Goal: Task Accomplishment & Management: Use online tool/utility

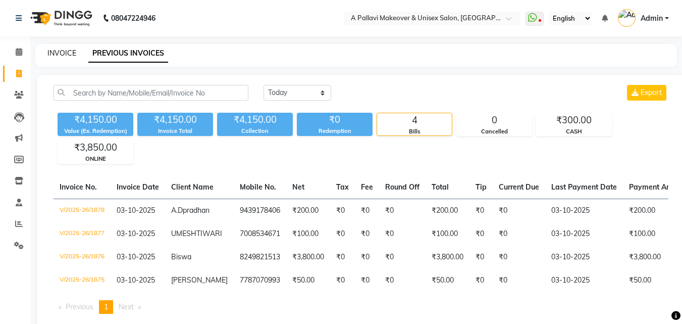
click at [66, 54] on link "INVOICE" at bounding box center [61, 52] width 29 height 9
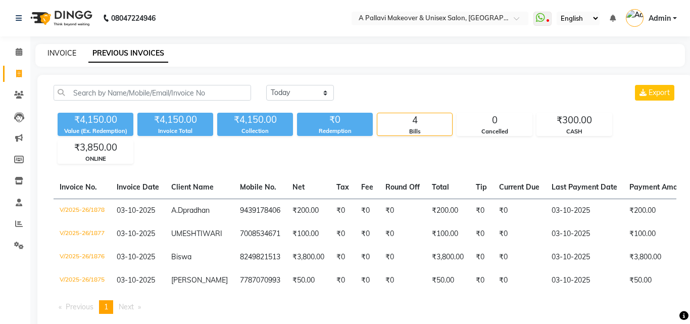
select select "service"
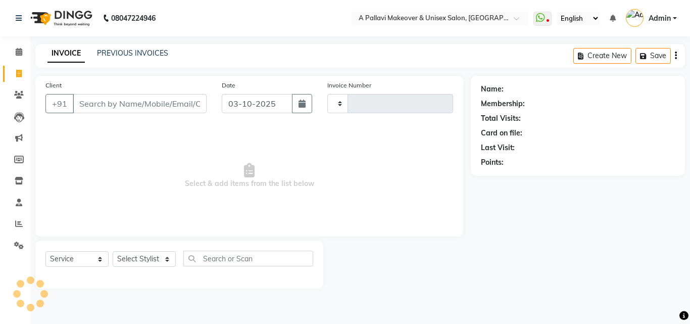
type input "1879"
select select "3573"
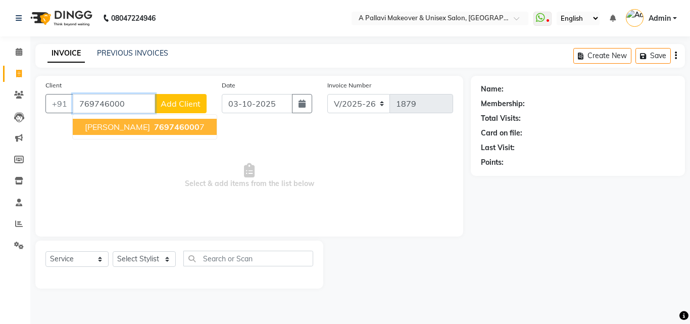
click at [124, 128] on span "[PERSON_NAME]" at bounding box center [117, 127] width 65 height 10
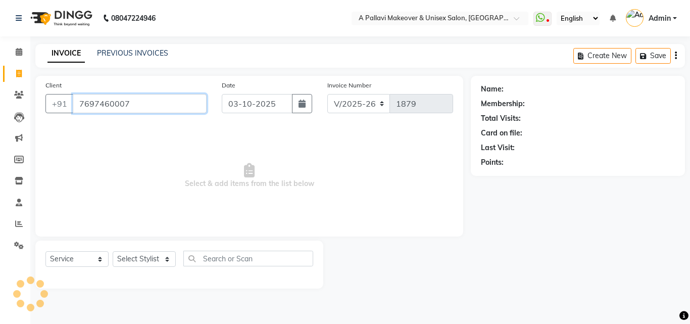
type input "7697460007"
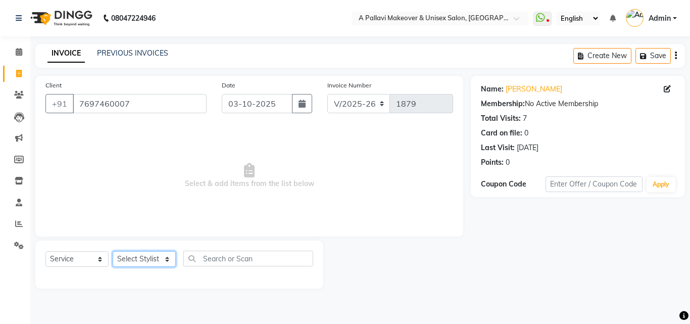
click at [161, 255] on select "Select Stylist [PERSON_NAME] A PALLAVI Archana [PERSON_NAME] [PERSON_NAME] [PER…" at bounding box center [144, 259] width 63 height 16
select select "68912"
click at [113, 251] on select "Select Stylist [PERSON_NAME] A PALLAVI Archana [PERSON_NAME] [PERSON_NAME] [PER…" at bounding box center [144, 259] width 63 height 16
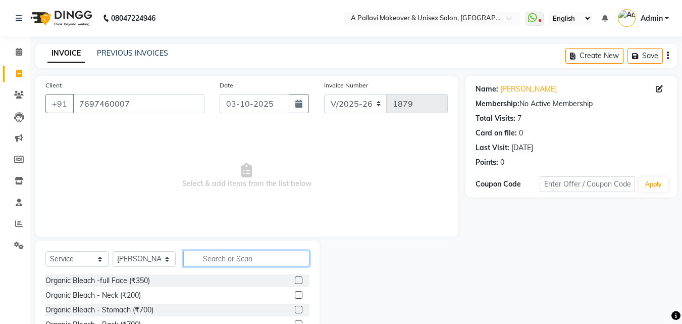
click at [220, 256] on input "text" at bounding box center [246, 258] width 126 height 16
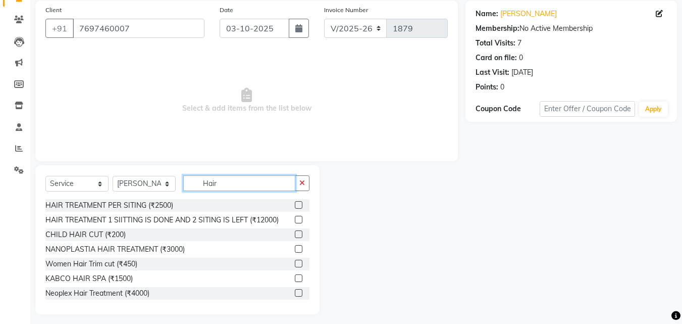
scroll to position [81, 0]
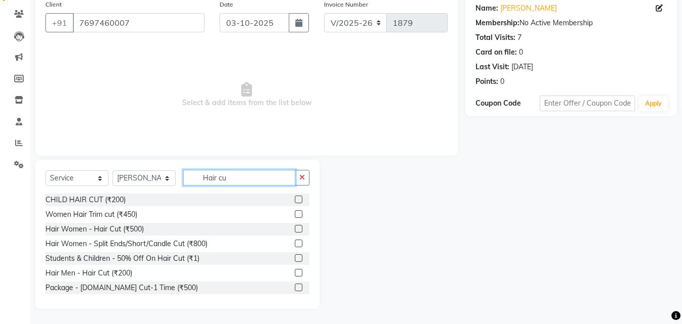
type input "Hair cu"
click at [295, 272] on label at bounding box center [299, 273] width 8 height 8
click at [295, 272] on input "checkbox" at bounding box center [298, 273] width 7 height 7
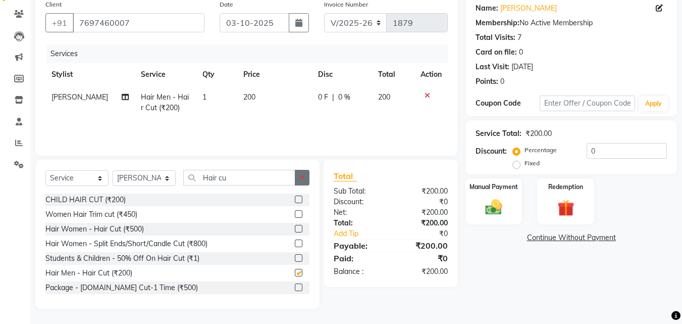
checkbox input "false"
click at [309, 178] on button "button" at bounding box center [302, 178] width 15 height 16
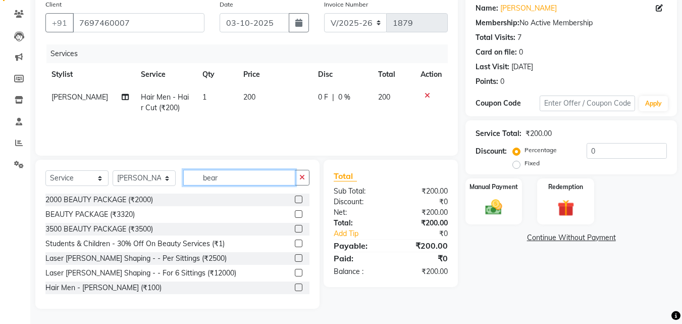
scroll to position [59, 0]
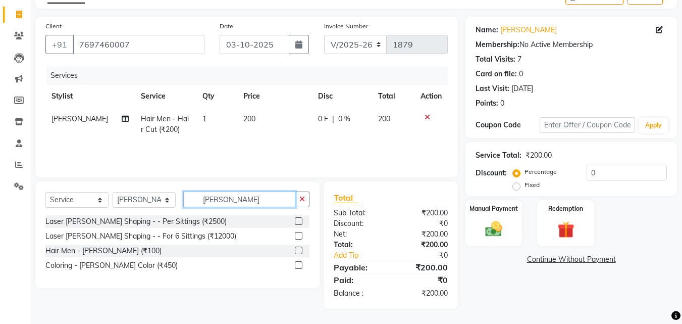
type input "[PERSON_NAME]"
click at [302, 248] on label at bounding box center [299, 250] width 8 height 8
click at [301, 248] on input "checkbox" at bounding box center [298, 250] width 7 height 7
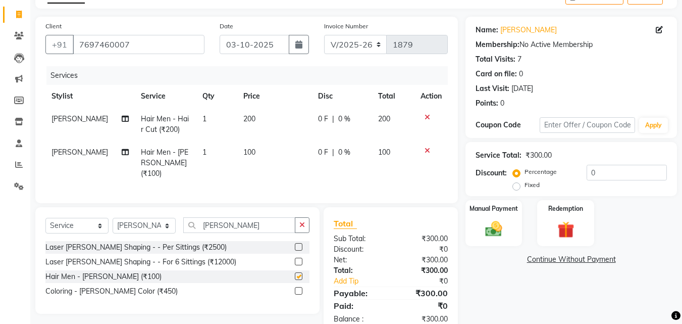
checkbox input "false"
click at [139, 226] on select "Select Stylist [PERSON_NAME] A PALLAVI Archana [PERSON_NAME] [PERSON_NAME] [PER…" at bounding box center [144, 226] width 63 height 16
click at [307, 219] on button "button" at bounding box center [302, 225] width 15 height 16
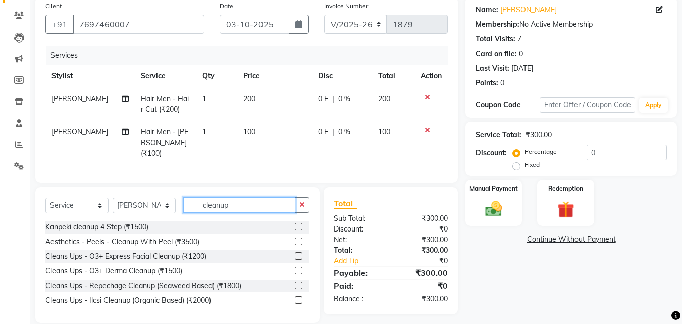
scroll to position [90, 0]
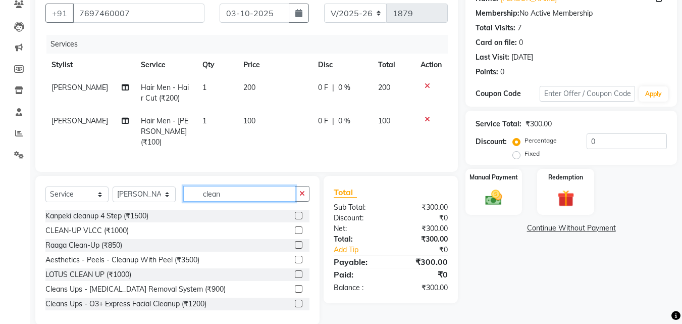
type input "clean"
click at [295, 229] on label at bounding box center [299, 230] width 8 height 8
click at [295, 229] on input "checkbox" at bounding box center [298, 230] width 7 height 7
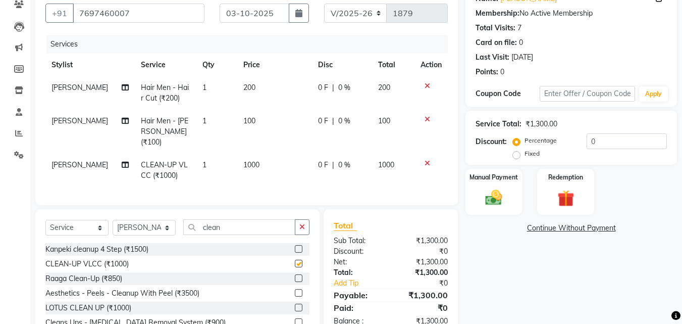
checkbox input "false"
click at [122, 161] on icon at bounding box center [125, 164] width 7 height 7
select select "68912"
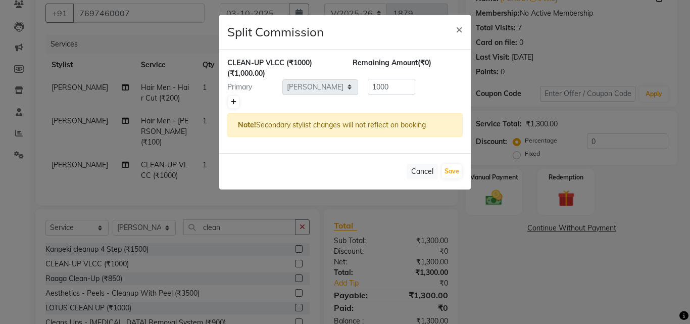
click at [231, 105] on icon at bounding box center [234, 102] width 6 height 6
type input "500"
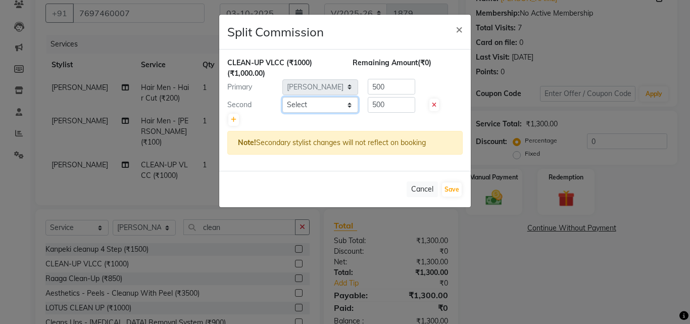
click at [309, 105] on select "Select [PERSON_NAME] A PALLAVI Archana [PERSON_NAME] [PERSON_NAME] [PERSON_NAME…" at bounding box center [320, 105] width 76 height 16
select select "19462"
click at [282, 97] on select "Select [PERSON_NAME] A PALLAVI Archana [PERSON_NAME] [PERSON_NAME] [PERSON_NAME…" at bounding box center [320, 105] width 76 height 16
click at [453, 186] on button "Save" at bounding box center [452, 189] width 20 height 14
select select "Select"
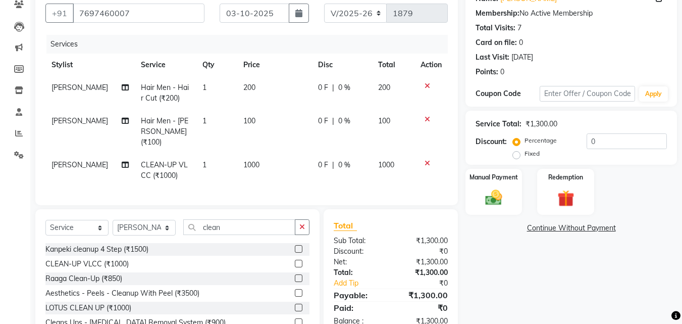
scroll to position [137, 0]
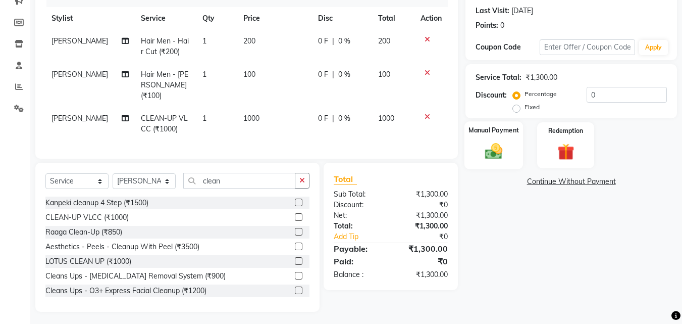
click at [481, 156] on img at bounding box center [494, 151] width 28 height 20
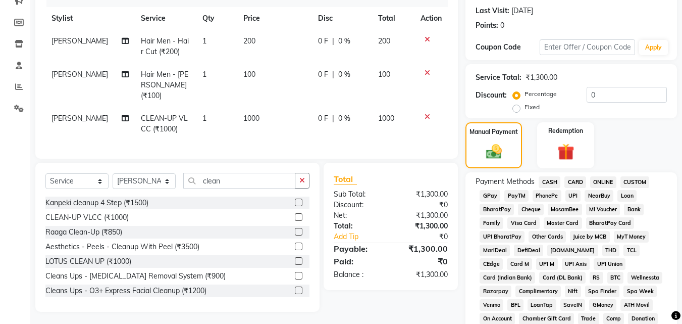
click at [551, 184] on span "CASH" at bounding box center [550, 182] width 22 height 12
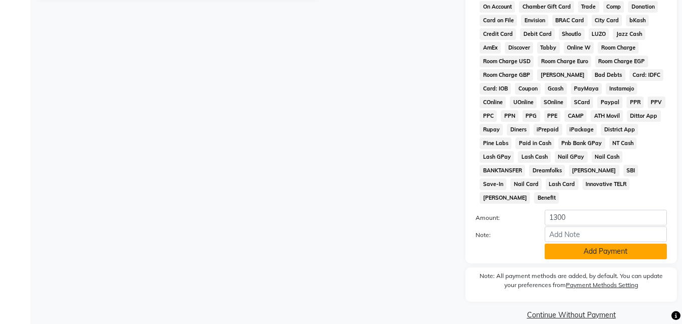
click at [596, 243] on button "Add Payment" at bounding box center [606, 251] width 122 height 16
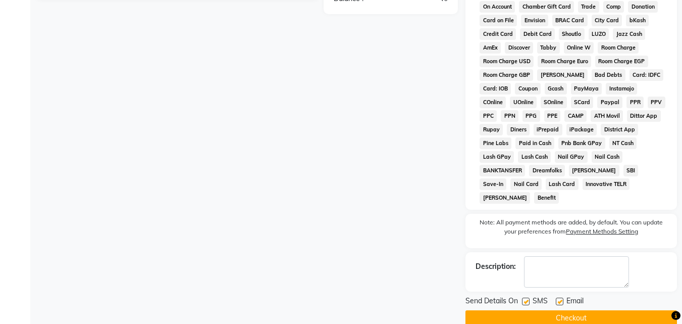
click at [595, 310] on button "Checkout" at bounding box center [572, 318] width 212 height 16
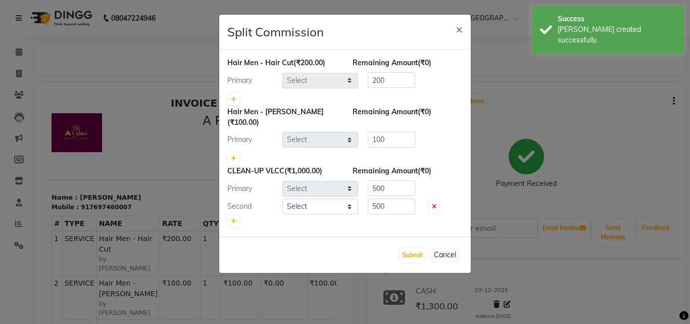
select select "68912"
select select "19462"
click at [413, 248] on button "Submit" at bounding box center [412, 255] width 26 height 14
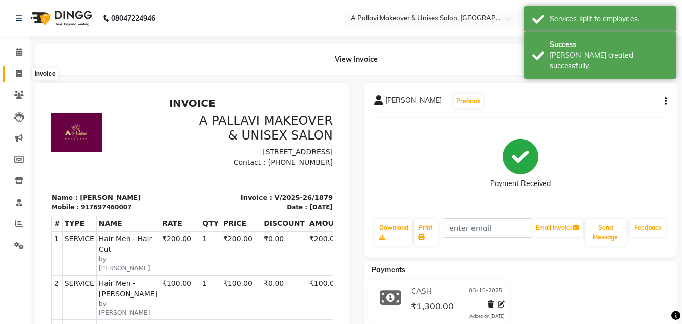
click at [18, 74] on icon at bounding box center [19, 74] width 6 height 8
select select "service"
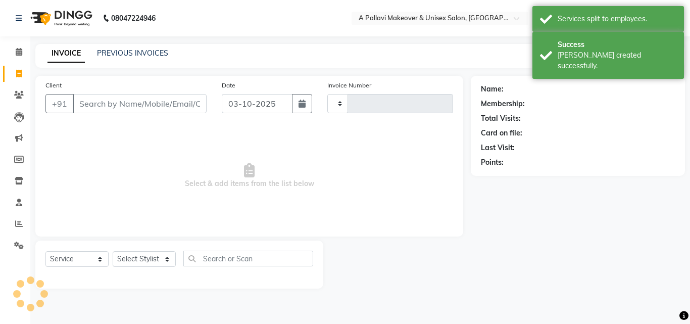
type input "1880"
select select "3573"
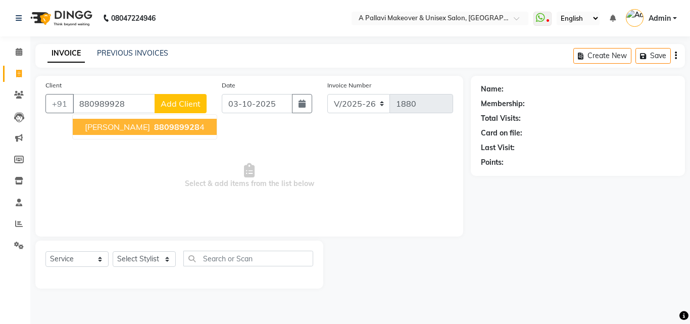
click at [154, 130] on span "880989928" at bounding box center [176, 127] width 45 height 10
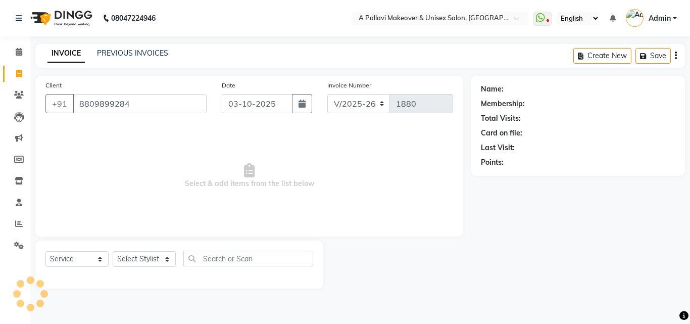
type input "8809899284"
select select "1: Object"
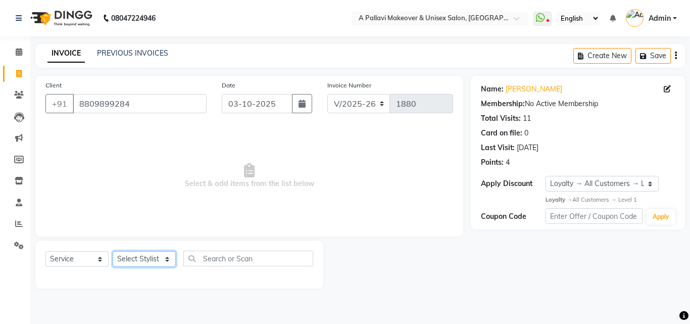
click at [161, 255] on select "Select Stylist [PERSON_NAME] A PALLAVI Archana [PERSON_NAME] [PERSON_NAME] [PER…" at bounding box center [144, 259] width 63 height 16
select select "68912"
click at [113, 251] on select "Select Stylist [PERSON_NAME] A PALLAVI Archana [PERSON_NAME] [PERSON_NAME] [PER…" at bounding box center [144, 259] width 63 height 16
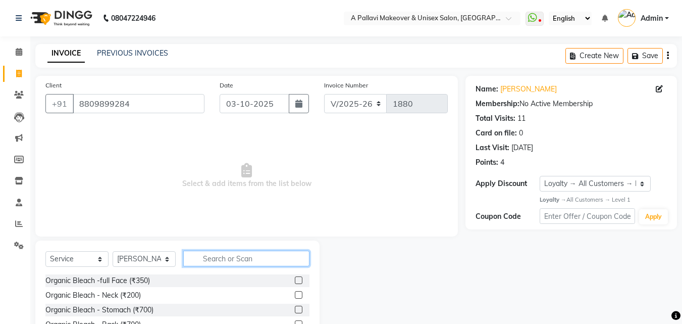
click at [225, 258] on input "text" at bounding box center [246, 258] width 126 height 16
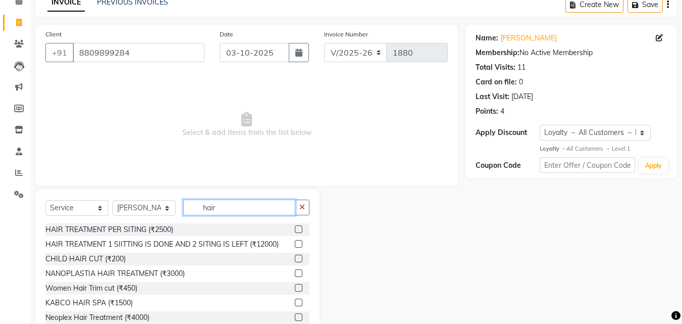
scroll to position [81, 0]
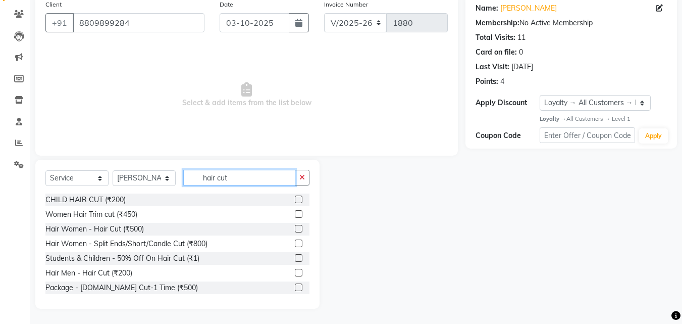
type input "hair cut"
click at [295, 271] on label at bounding box center [299, 273] width 8 height 8
click at [295, 271] on input "checkbox" at bounding box center [298, 273] width 7 height 7
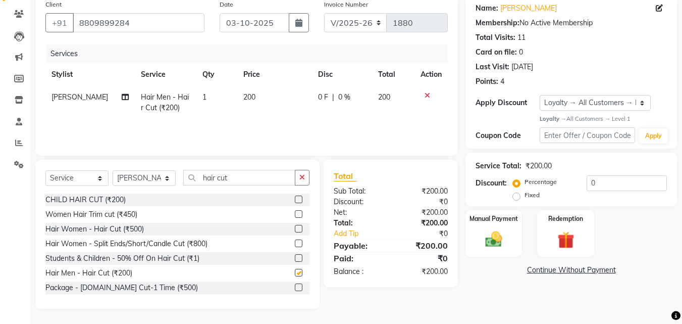
checkbox input "false"
click at [494, 235] on img at bounding box center [494, 239] width 28 height 20
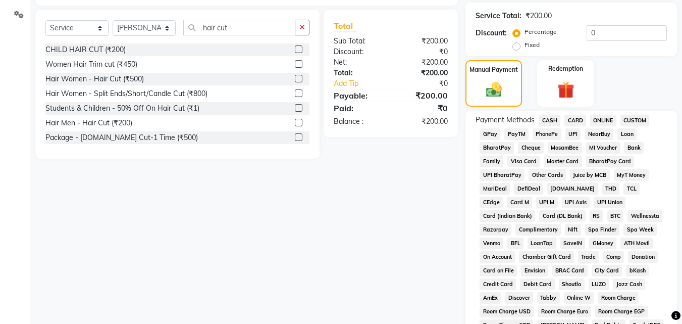
scroll to position [283, 0]
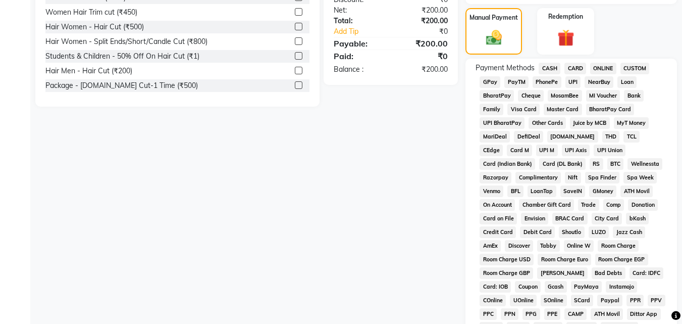
click at [553, 66] on span "CASH" at bounding box center [550, 69] width 22 height 12
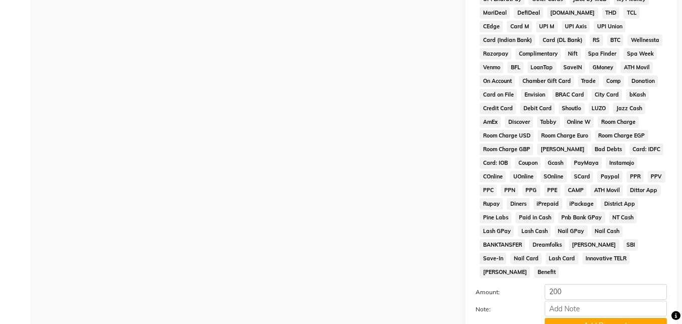
scroll to position [481, 0]
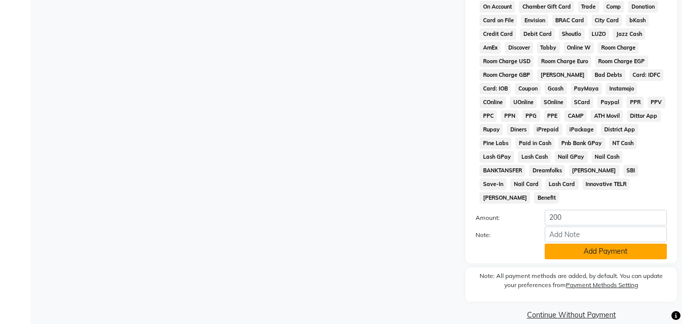
click at [586, 243] on button "Add Payment" at bounding box center [606, 251] width 122 height 16
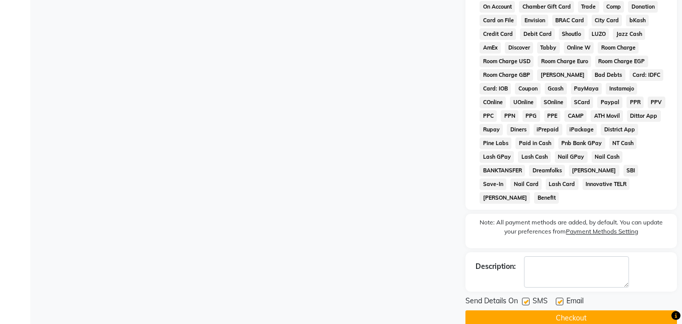
click at [578, 310] on button "Checkout" at bounding box center [572, 318] width 212 height 16
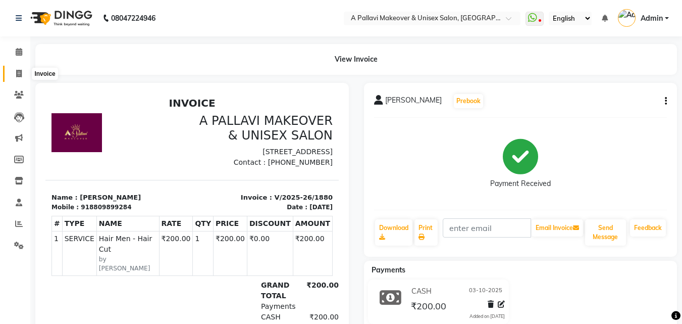
click at [16, 74] on icon at bounding box center [19, 74] width 6 height 8
select select "service"
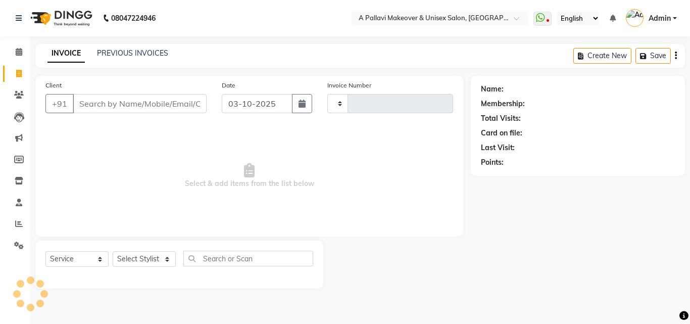
type input "1881"
select select "3573"
click at [148, 55] on link "PREVIOUS INVOICES" at bounding box center [132, 52] width 71 height 9
